Goal: Information Seeking & Learning: Learn about a topic

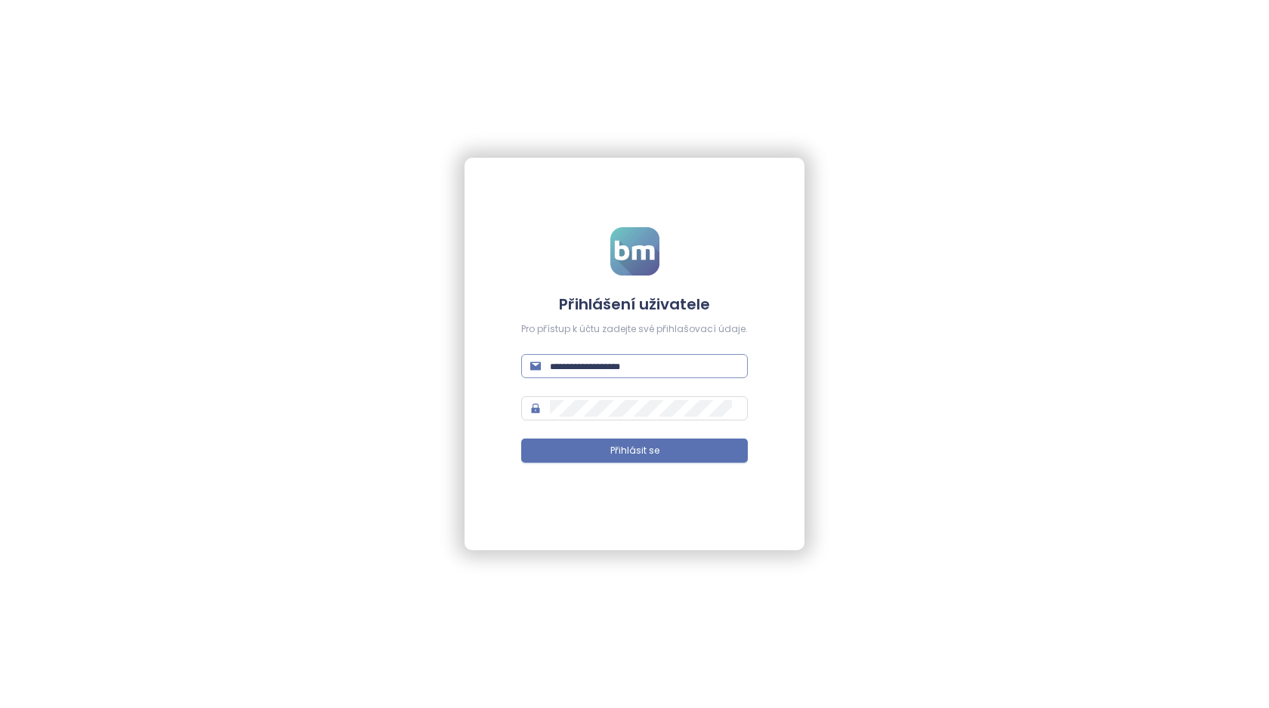
click at [644, 365] on input "text" at bounding box center [644, 366] width 189 height 17
type input "*"
type input "**********"
click at [521, 439] on button "Přihlásit se" at bounding box center [634, 451] width 227 height 24
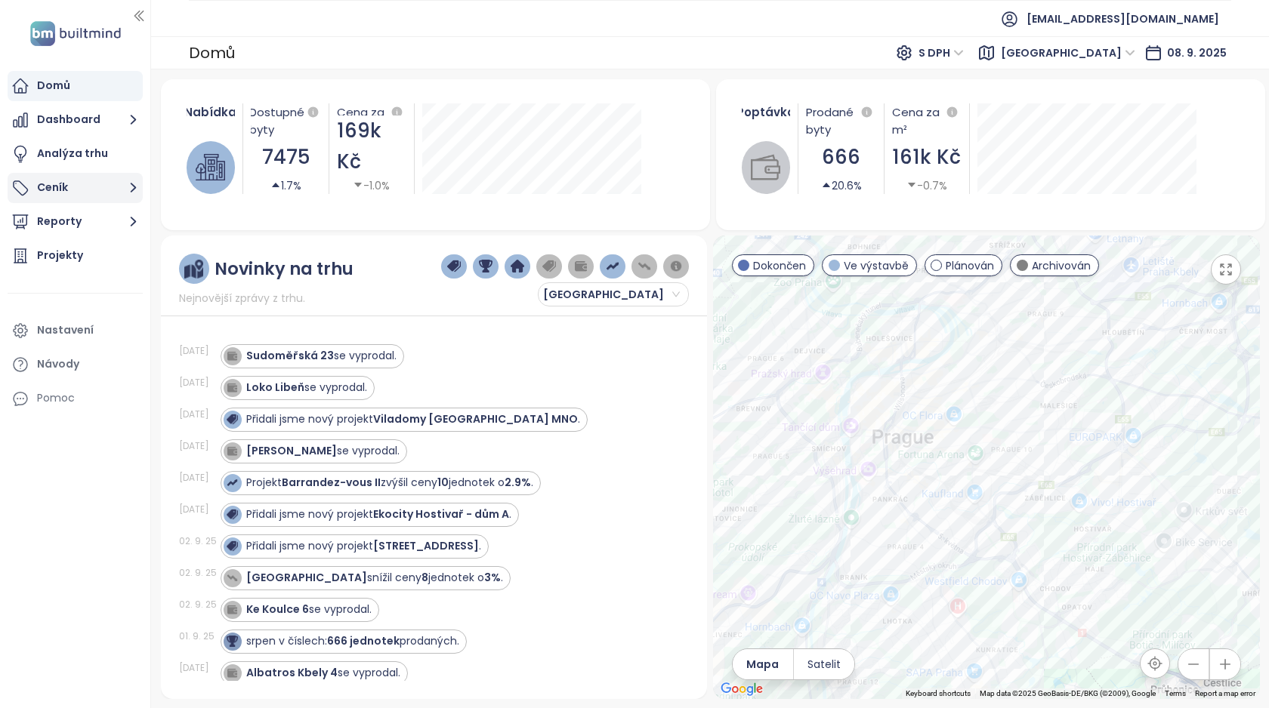
click at [72, 190] on button "Ceník" at bounding box center [75, 188] width 135 height 30
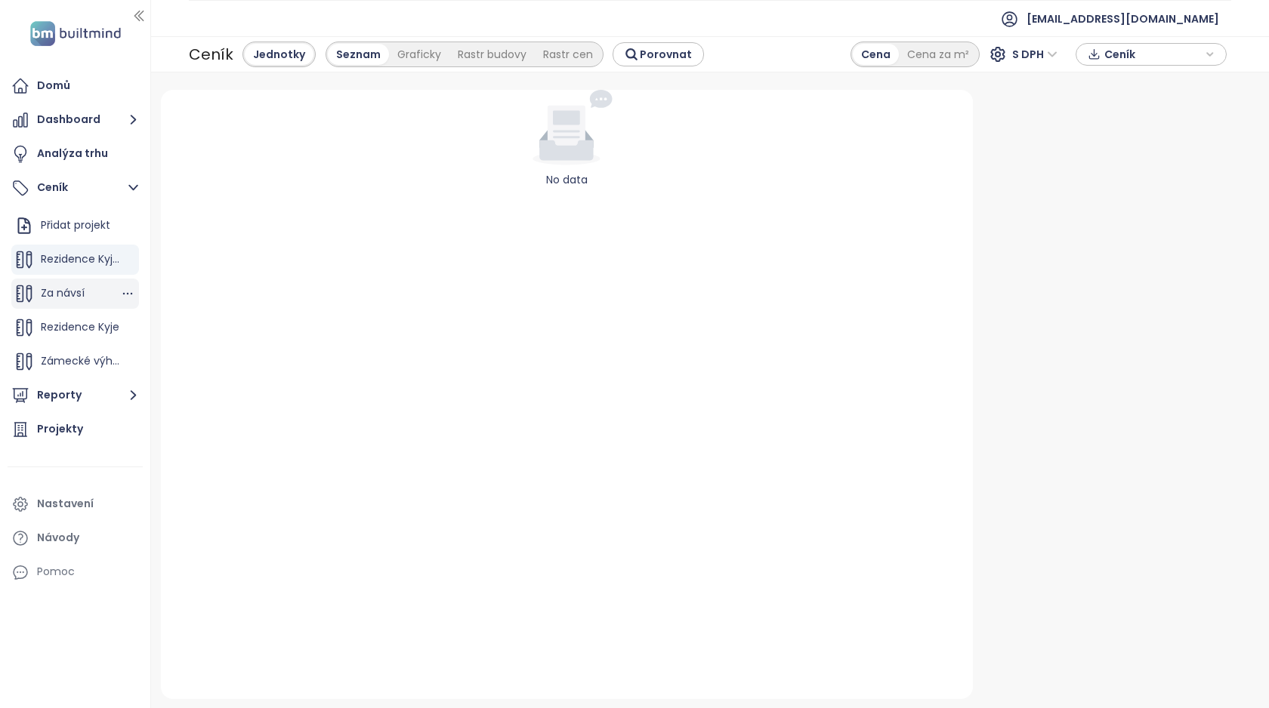
click at [74, 291] on span "Za návsí" at bounding box center [63, 292] width 44 height 15
click at [76, 256] on span "Rezidence Kyje - BuiltMind" at bounding box center [109, 258] width 137 height 15
click at [79, 333] on span "Rezidence Kyje" at bounding box center [80, 326] width 79 height 15
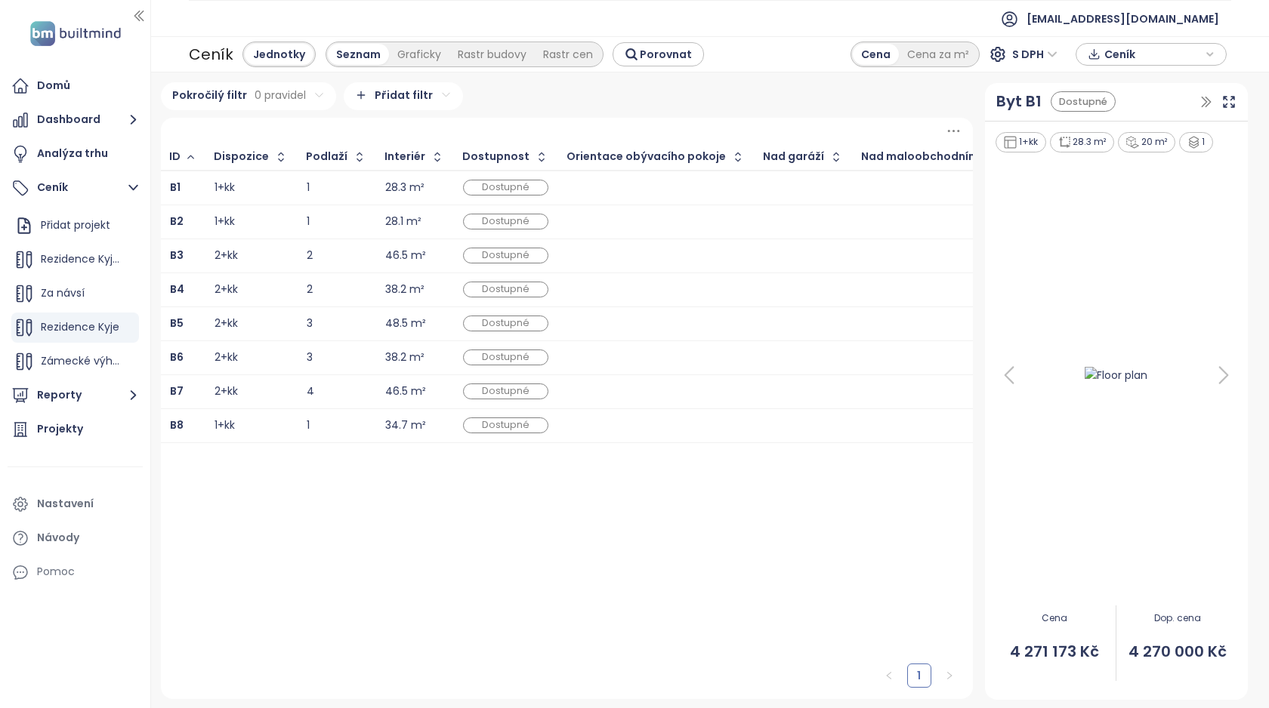
click at [190, 218] on div "B2" at bounding box center [183, 222] width 26 height 18
click at [190, 187] on div "B1" at bounding box center [183, 188] width 26 height 18
click at [1230, 100] on icon at bounding box center [1228, 102] width 11 height 11
click at [267, 221] on div "1+kk" at bounding box center [250, 222] width 73 height 18
click at [230, 435] on td "1+kk" at bounding box center [251, 426] width 92 height 34
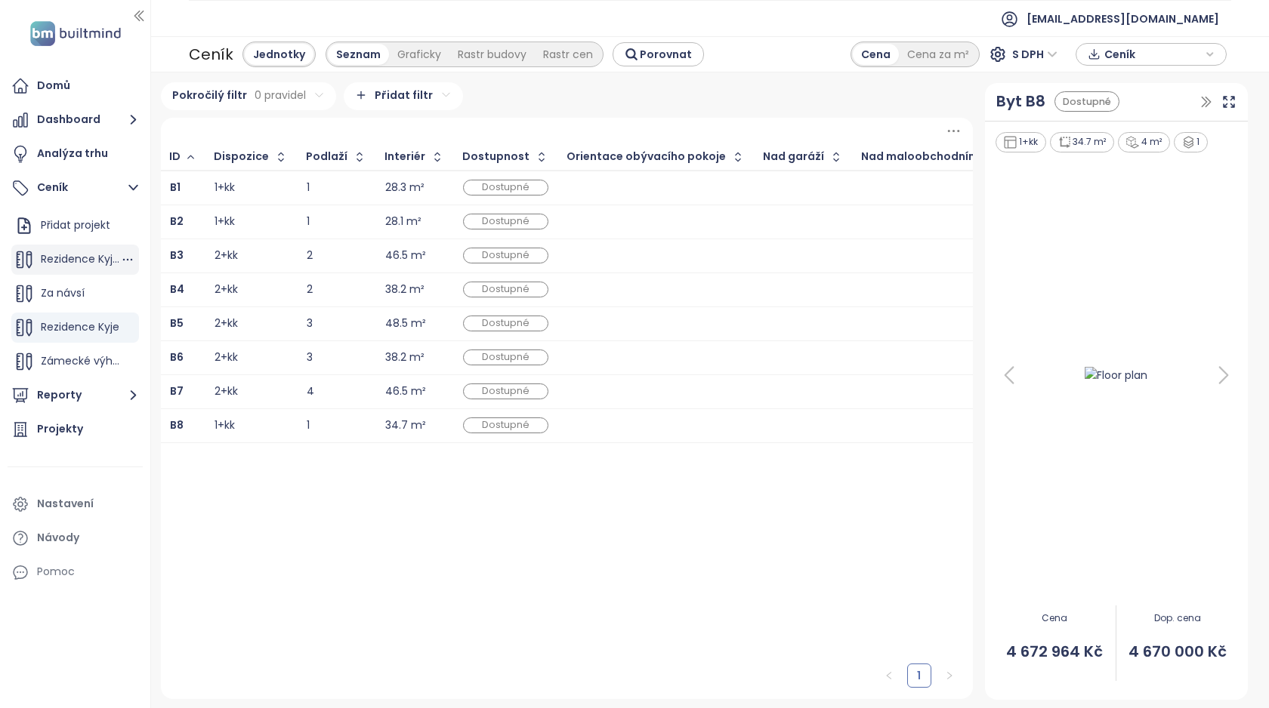
click at [88, 257] on span "Rezidence Kyje - BuiltMind" at bounding box center [109, 258] width 137 height 15
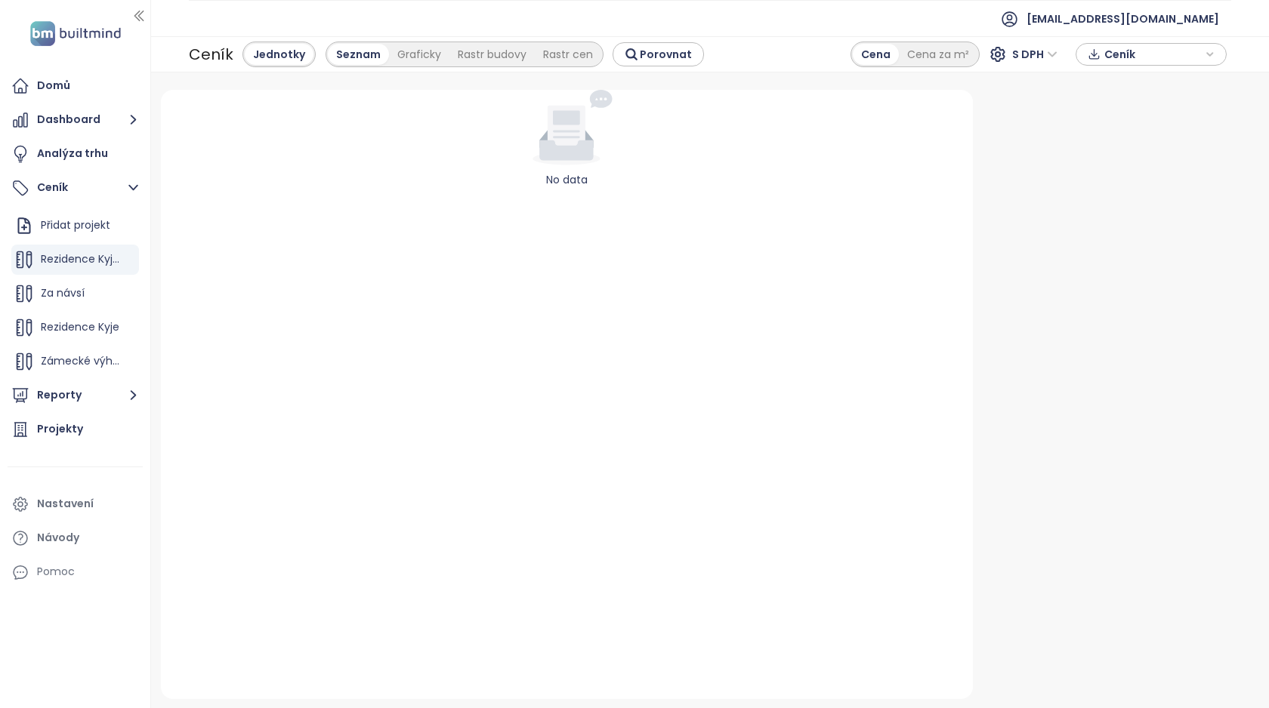
click at [507, 387] on div "No data" at bounding box center [567, 394] width 812 height 609
